Goal: Task Accomplishment & Management: Use online tool/utility

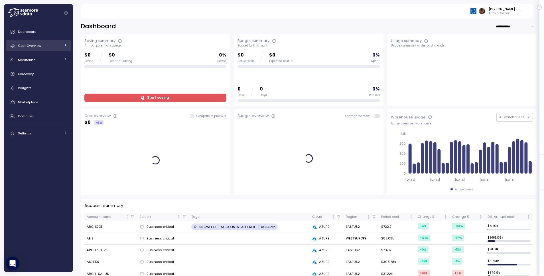
click at [44, 49] on link "Cost Overview" at bounding box center [38, 45] width 65 height 11
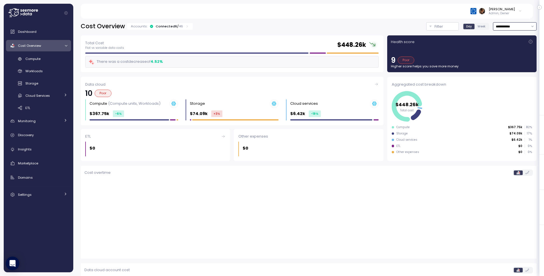
click at [504, 29] on input "**********" at bounding box center [515, 26] width 44 height 8
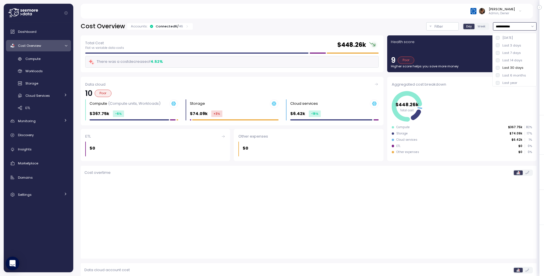
click at [501, 46] on div "Last 3 days" at bounding box center [508, 45] width 25 height 5
type input "**********"
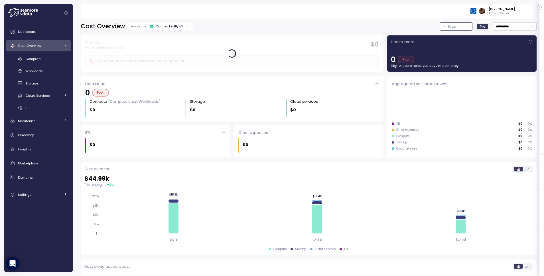
click at [453, 27] on p "Filter" at bounding box center [452, 27] width 9 height 6
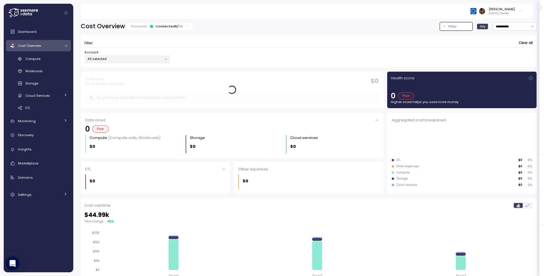
click at [153, 63] on div "Filter Clear all Account All selected" at bounding box center [309, 51] width 456 height 32
click at [153, 60] on p "All selected" at bounding box center [125, 58] width 74 height 5
click at [142, 98] on span "only" at bounding box center [144, 100] width 7 height 6
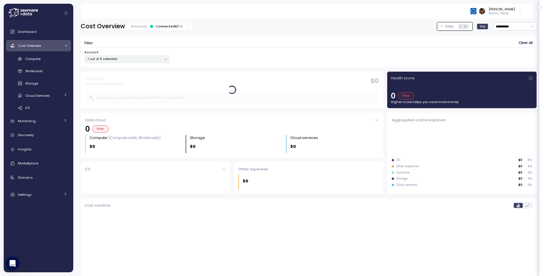
click at [217, 38] on div "Filter Clear all Account 1 out of 6 selected" at bounding box center [309, 51] width 456 height 32
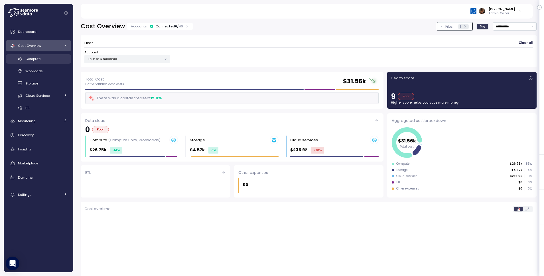
click at [45, 59] on div "Compute" at bounding box center [46, 59] width 42 height 6
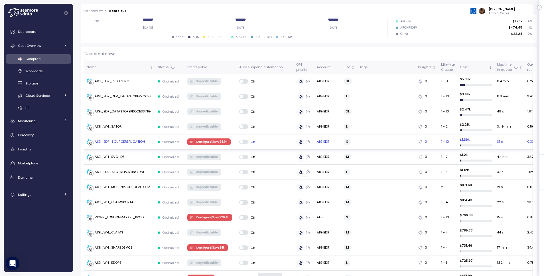
click at [218, 142] on p "| Save $ 8.9k" at bounding box center [219, 142] width 16 height 4
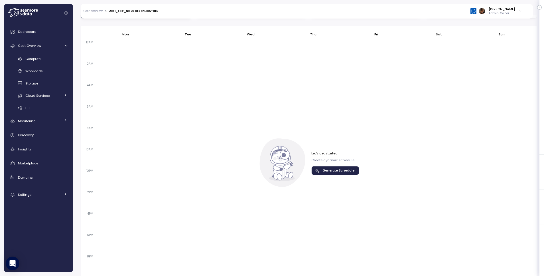
scroll to position [363, 0]
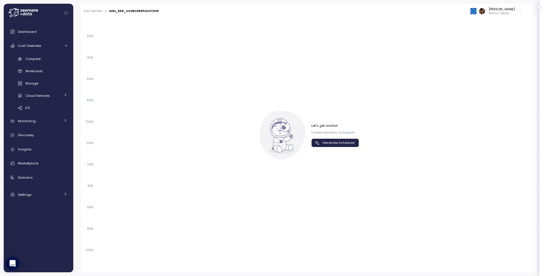
click at [336, 144] on span "Generate Schedule" at bounding box center [339, 143] width 32 height 8
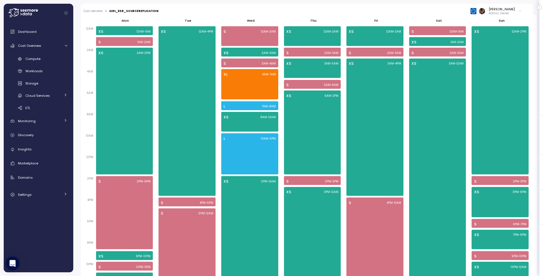
scroll to position [349, 0]
